Goal: Task Accomplishment & Management: Complete application form

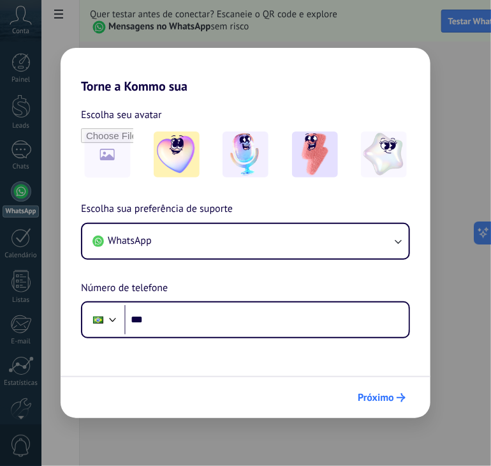
click at [399, 396] on icon "submit" at bounding box center [401, 397] width 9 height 9
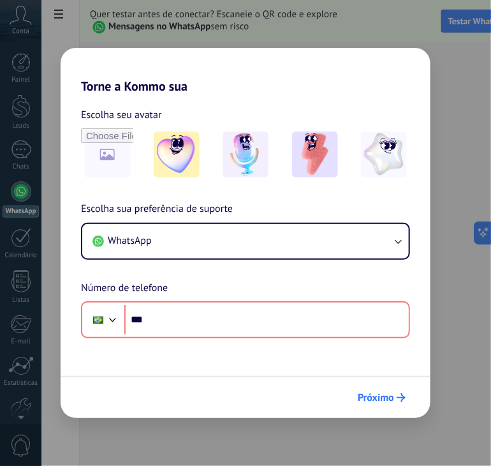
click at [399, 396] on icon "submit" at bounding box center [401, 397] width 9 height 9
click at [265, 54] on h2 "Torne a Kommo sua" at bounding box center [246, 71] width 370 height 46
click at [264, 44] on div "Torne a Kommo sua Escolha seu avatar Escolha sua preferência de suporte WhatsAp…" at bounding box center [245, 233] width 491 height 466
